Goal: Information Seeking & Learning: Learn about a topic

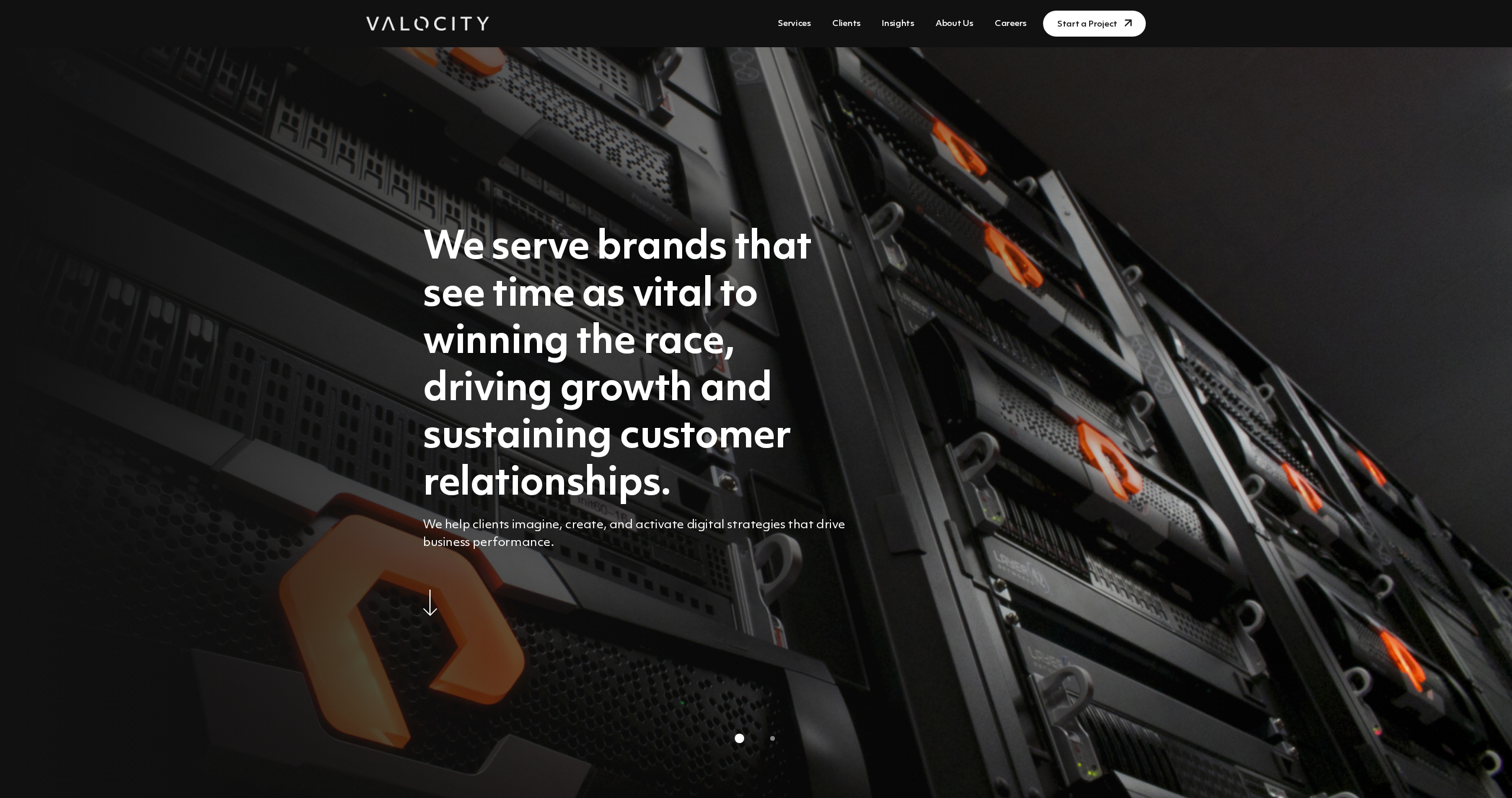
click at [953, 23] on link "About Us" at bounding box center [954, 23] width 47 height 22
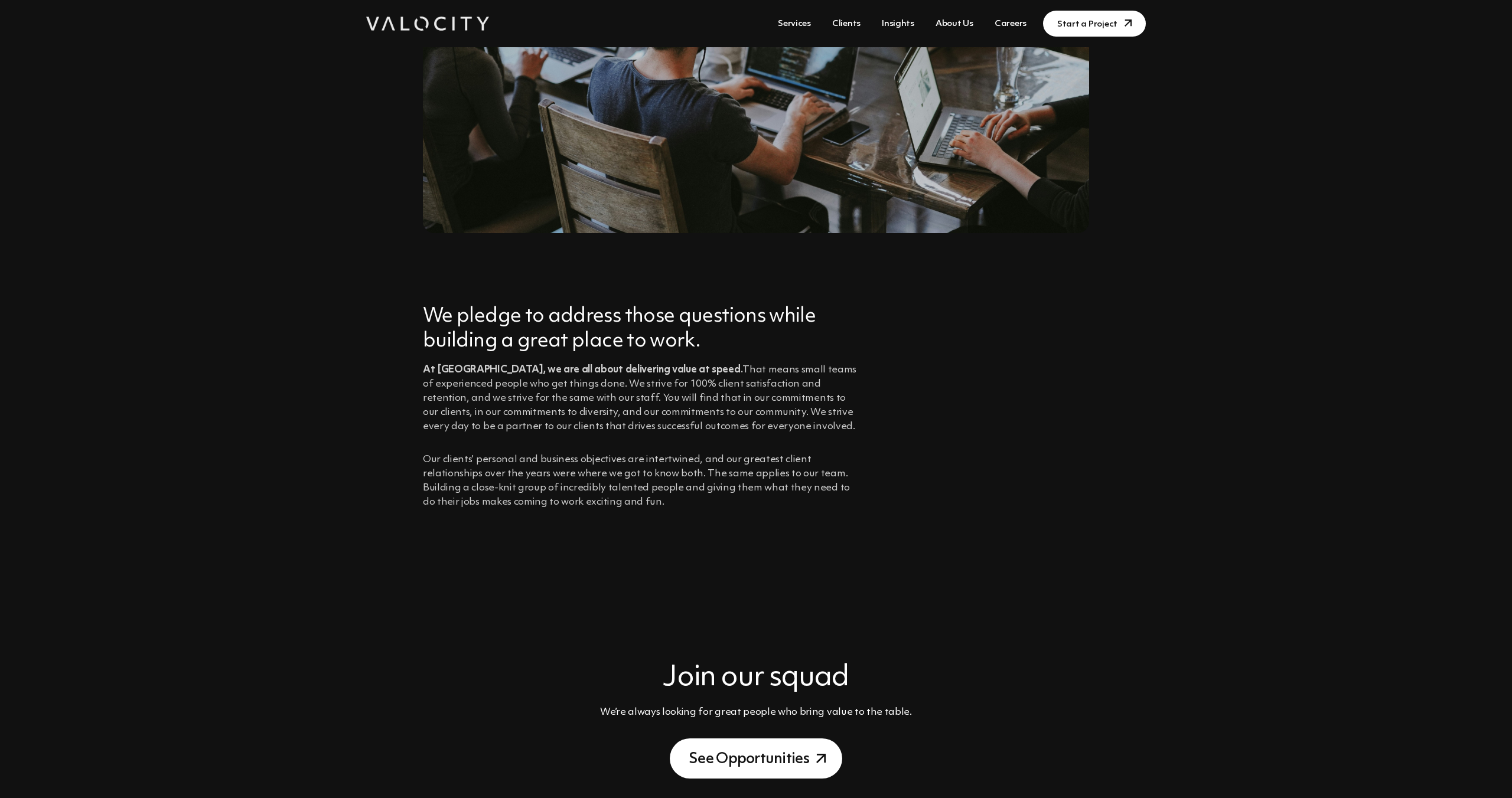
scroll to position [799, 0]
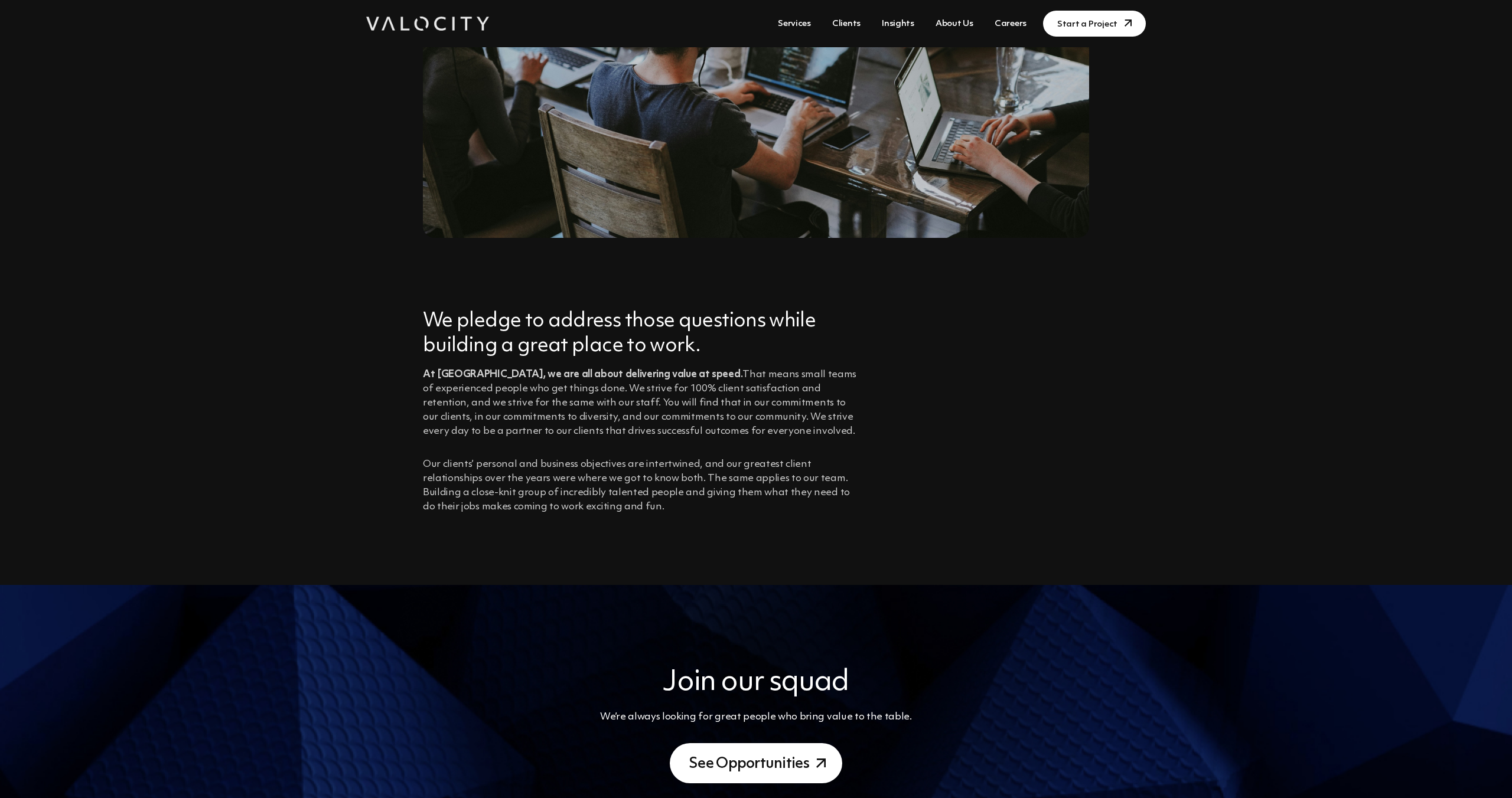
click at [952, 23] on link "About Us" at bounding box center [954, 23] width 47 height 22
